Goal: Task Accomplishment & Management: Manage account settings

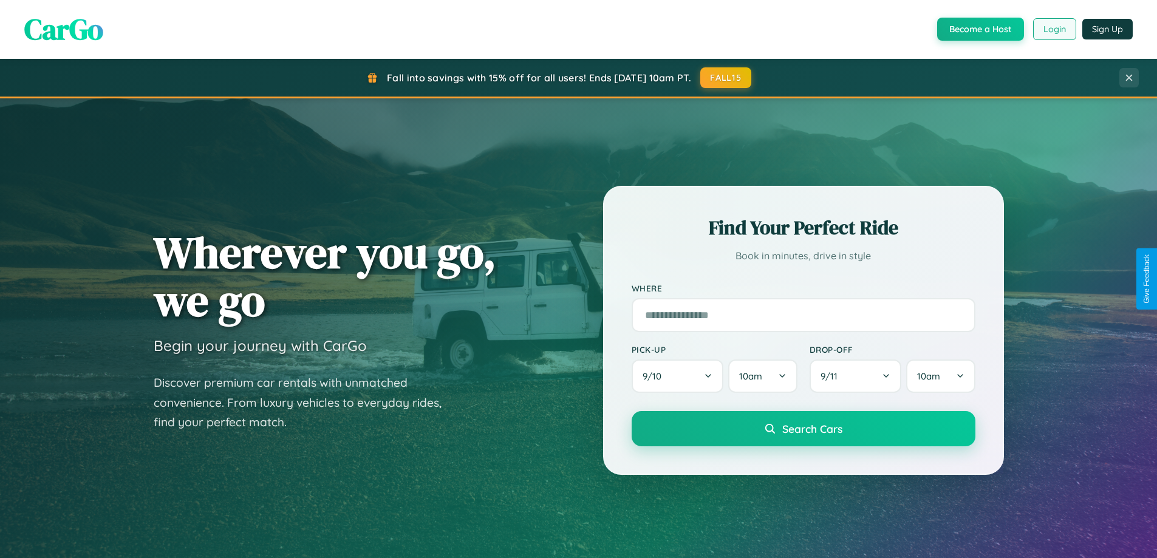
click at [1054, 29] on button "Login" at bounding box center [1054, 29] width 43 height 22
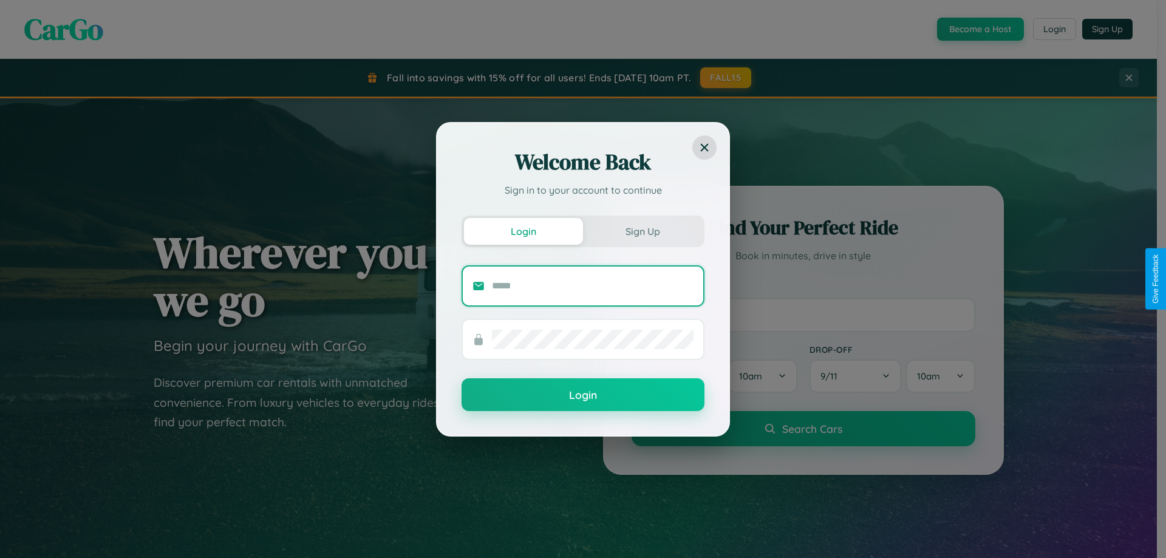
click at [593, 285] on input "text" at bounding box center [593, 285] width 202 height 19
type input "**********"
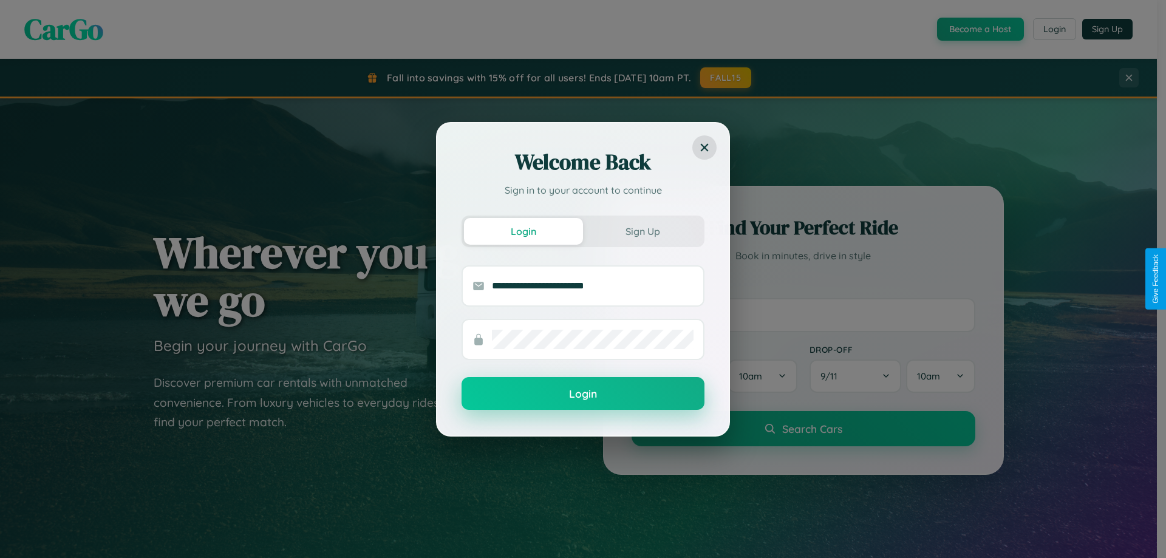
click at [583, 393] on button "Login" at bounding box center [582, 393] width 243 height 33
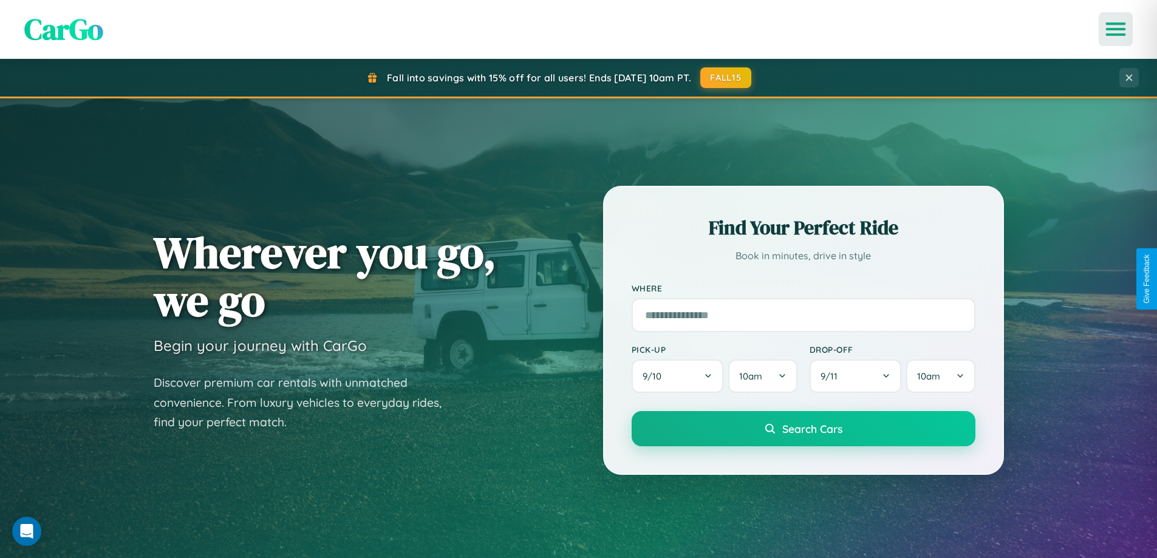
click at [1115, 29] on icon "Open menu" at bounding box center [1116, 29] width 18 height 11
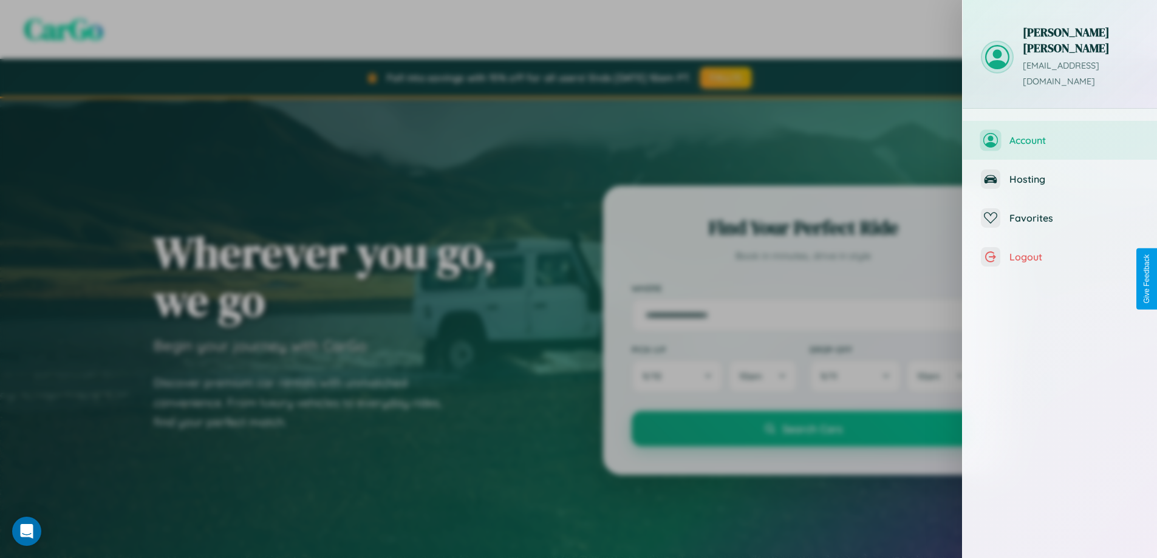
click at [1060, 134] on span "Account" at bounding box center [1073, 140] width 129 height 12
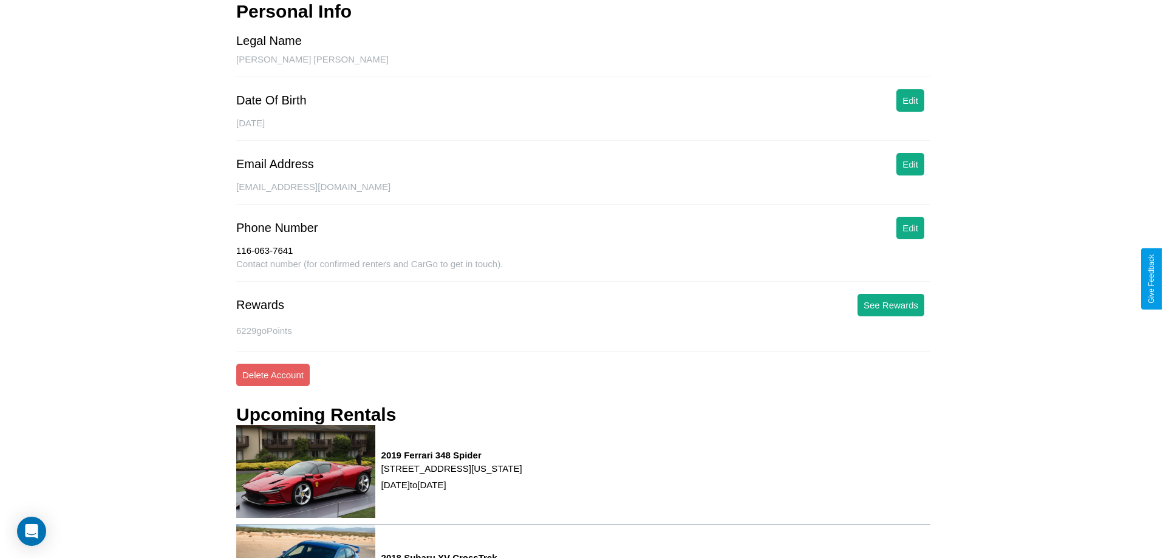
scroll to position [175, 0]
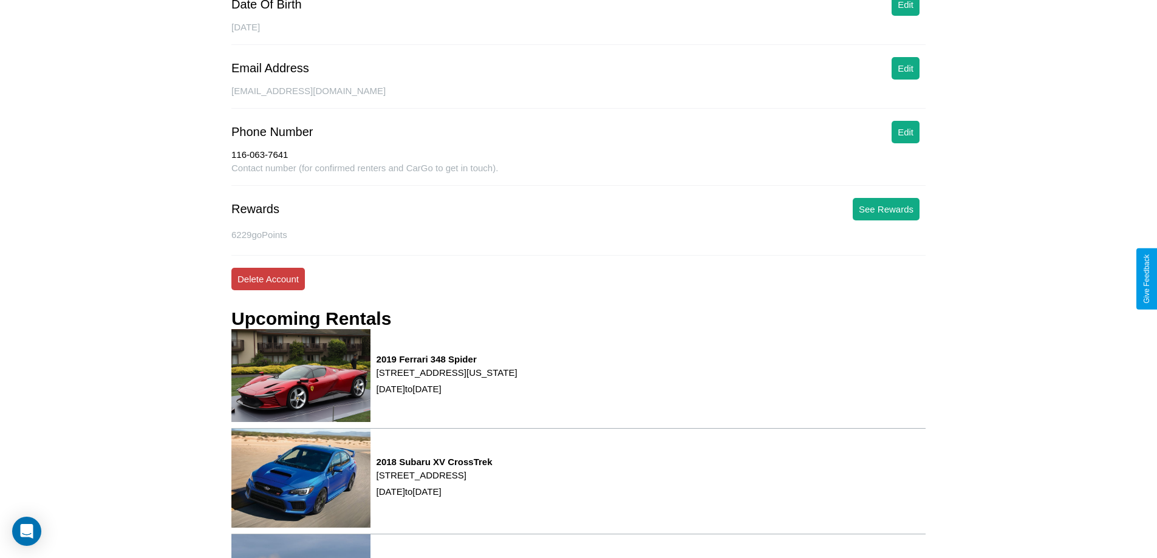
click at [268, 279] on button "Delete Account" at bounding box center [267, 279] width 73 height 22
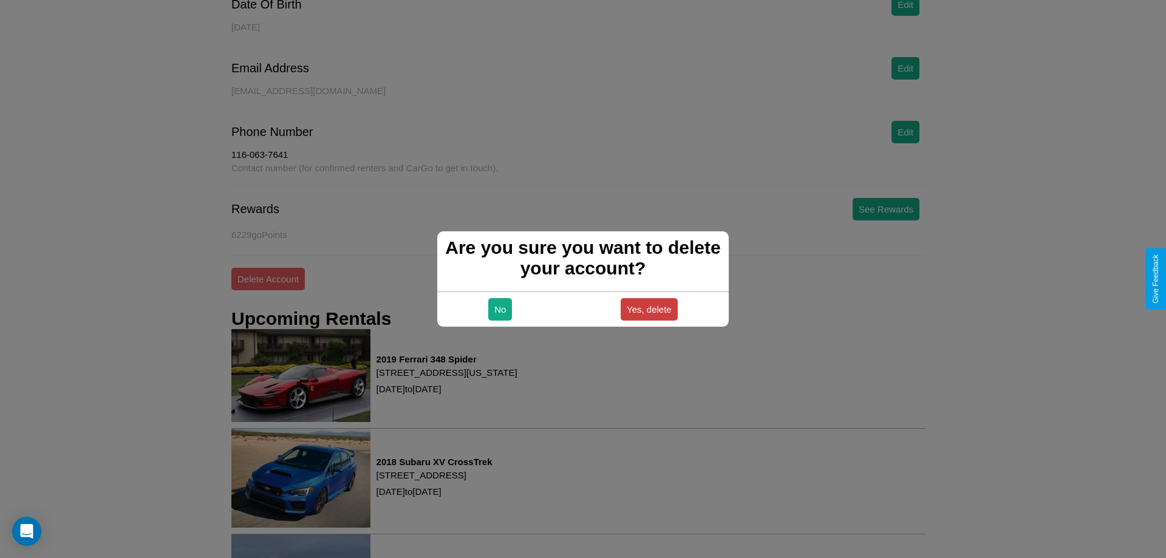
click at [648, 309] on button "Yes, delete" at bounding box center [649, 309] width 57 height 22
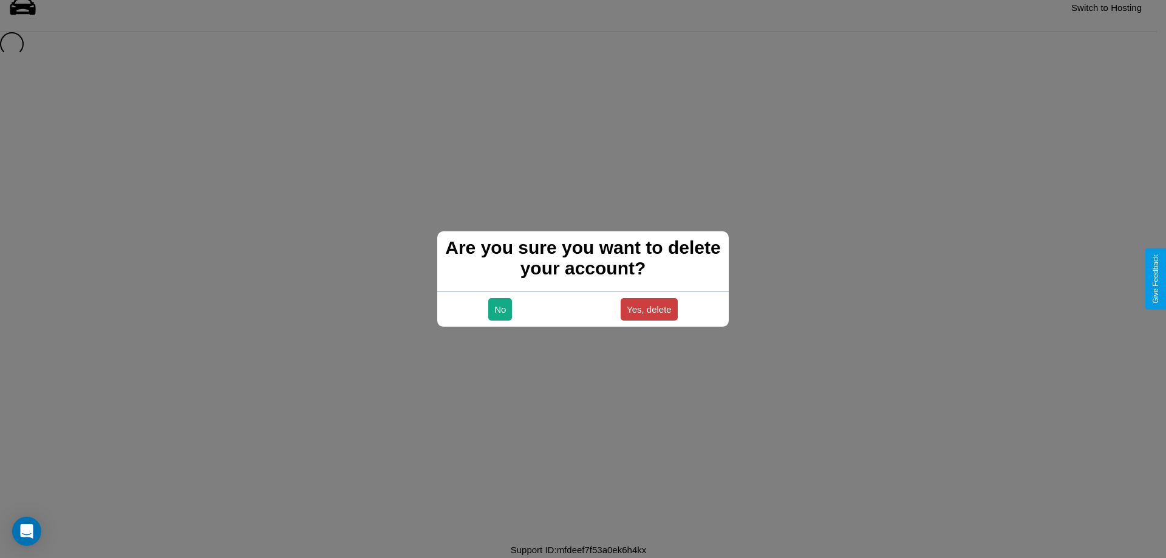
scroll to position [16, 0]
